Goal: Task Accomplishment & Management: Manage account settings

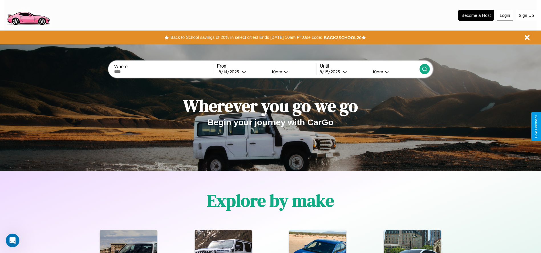
click at [505, 15] on button "Login" at bounding box center [505, 15] width 16 height 11
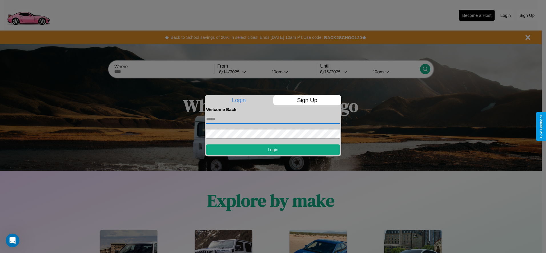
click at [273, 119] on input "text" at bounding box center [273, 119] width 134 height 9
type input "**********"
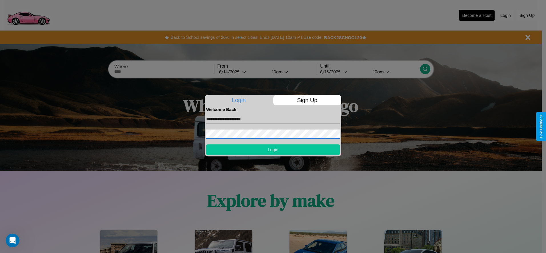
click at [273, 150] on button "Login" at bounding box center [273, 149] width 134 height 11
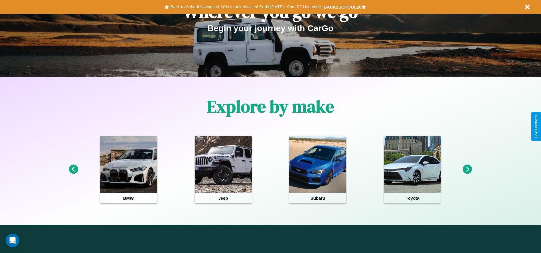
scroll to position [118, 0]
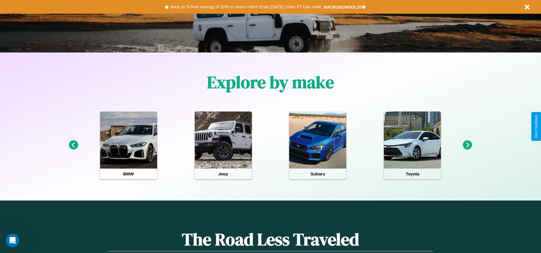
click at [73, 145] on icon at bounding box center [73, 144] width 9 height 9
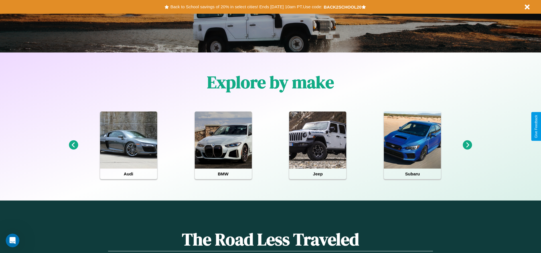
click at [468, 145] on icon at bounding box center [467, 144] width 9 height 9
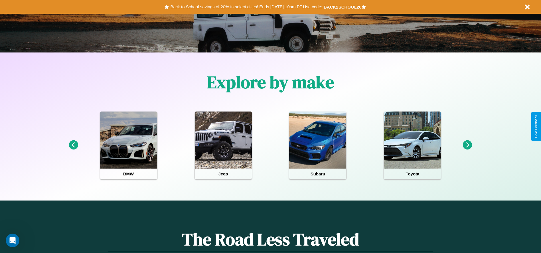
click at [468, 145] on icon at bounding box center [467, 144] width 9 height 9
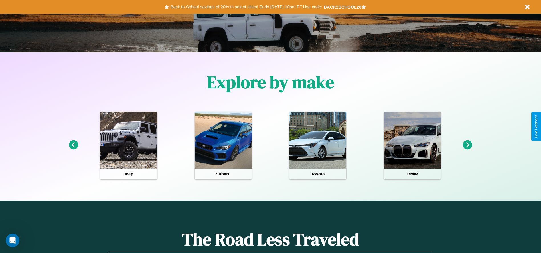
click at [468, 145] on icon at bounding box center [467, 144] width 9 height 9
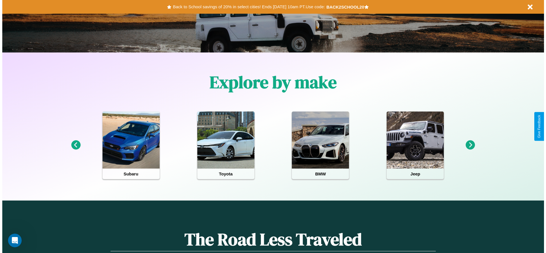
scroll to position [0, 0]
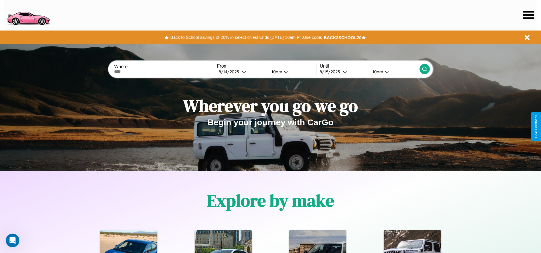
click at [529, 15] on icon at bounding box center [528, 15] width 11 height 8
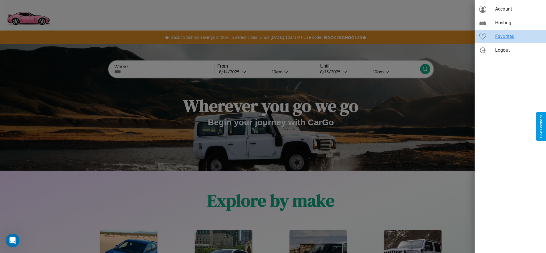
click at [510, 37] on span "Favorites" at bounding box center [518, 36] width 46 height 7
